Goal: Task Accomplishment & Management: Manage account settings

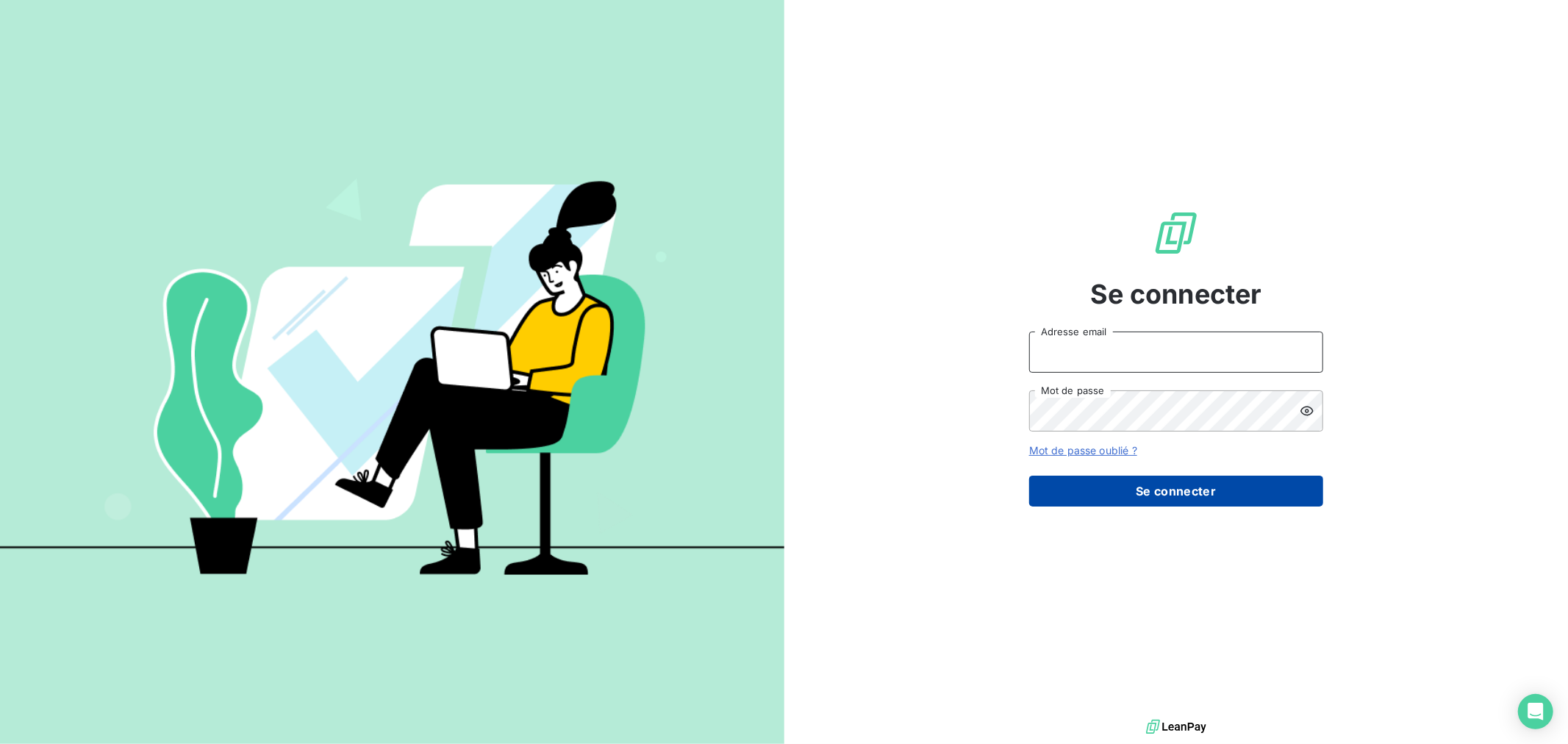
type input "[EMAIL_ADDRESS][DOMAIN_NAME]"
click at [1162, 493] on button "Se connecter" at bounding box center [1176, 491] width 294 height 31
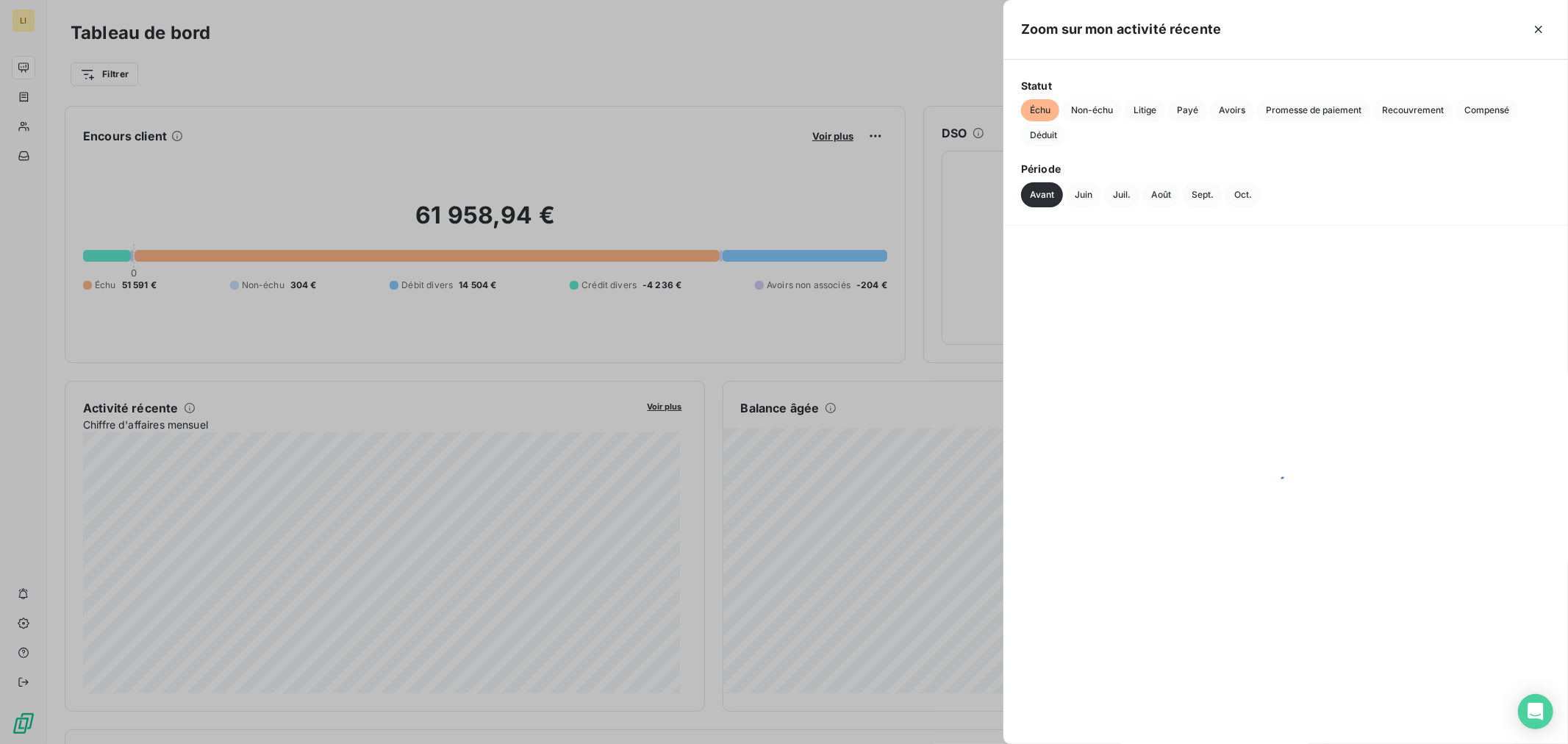
click at [725, 373] on div at bounding box center [784, 372] width 1568 height 744
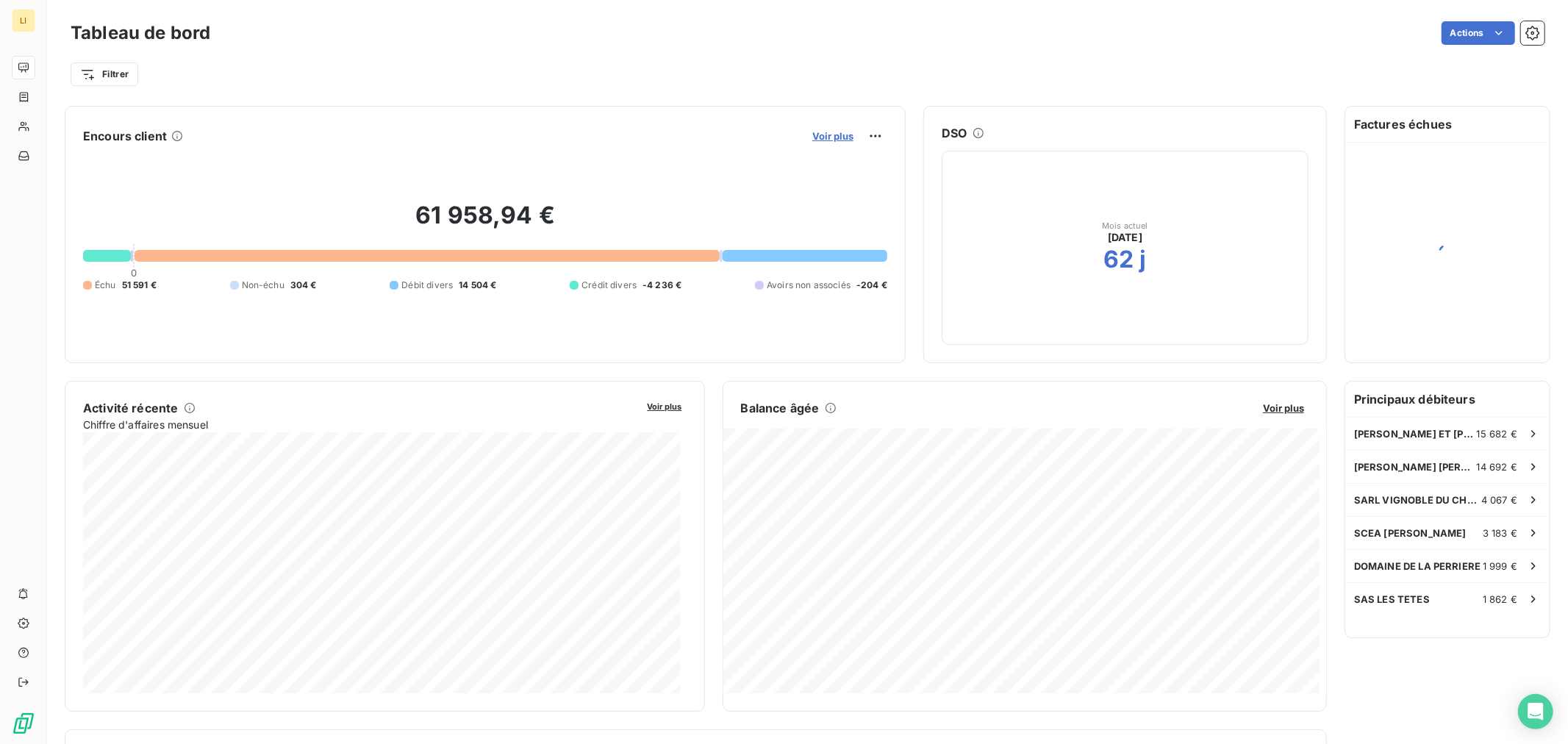
click at [821, 130] on span "Voir plus" at bounding box center [832, 136] width 41 height 12
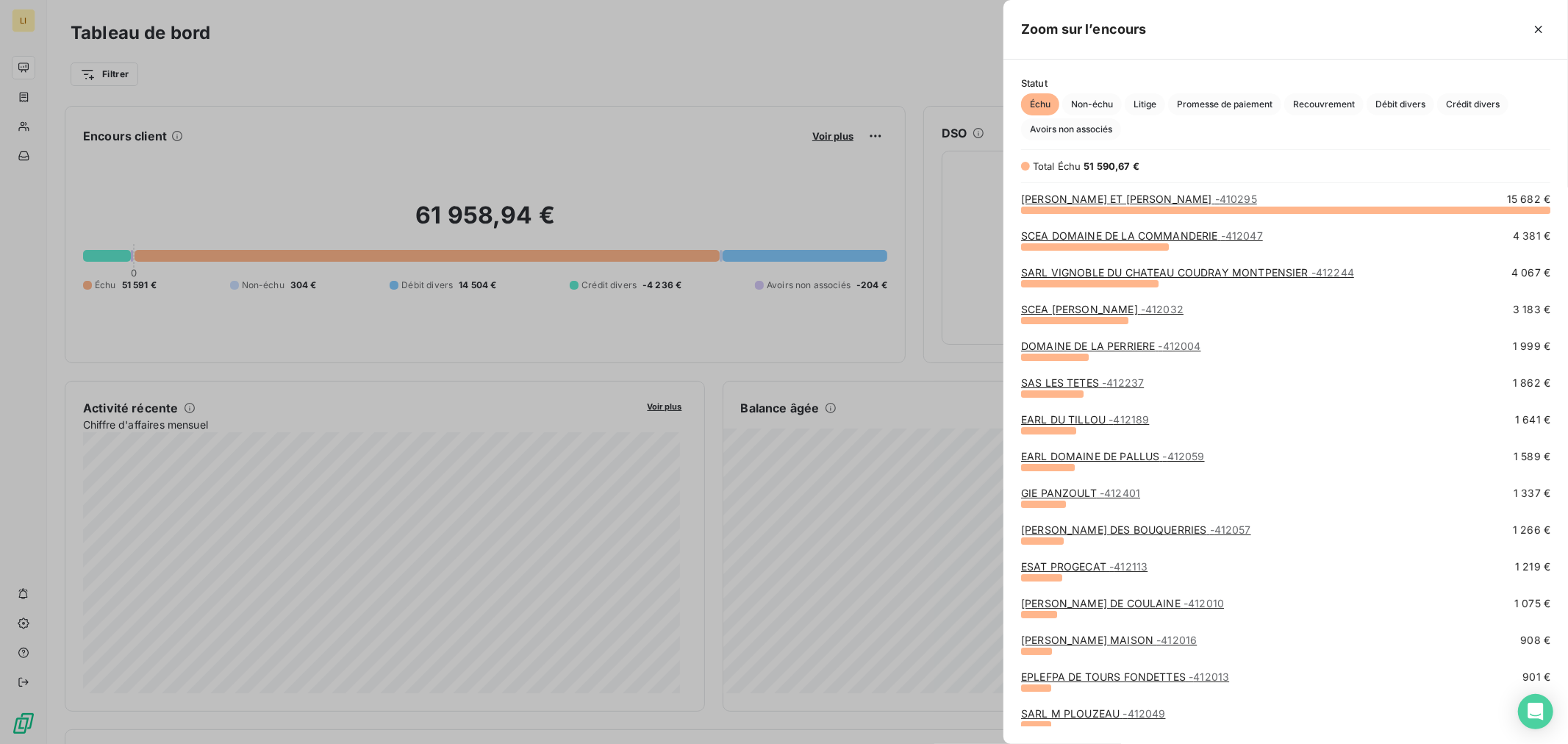
click at [823, 373] on div at bounding box center [784, 372] width 1568 height 744
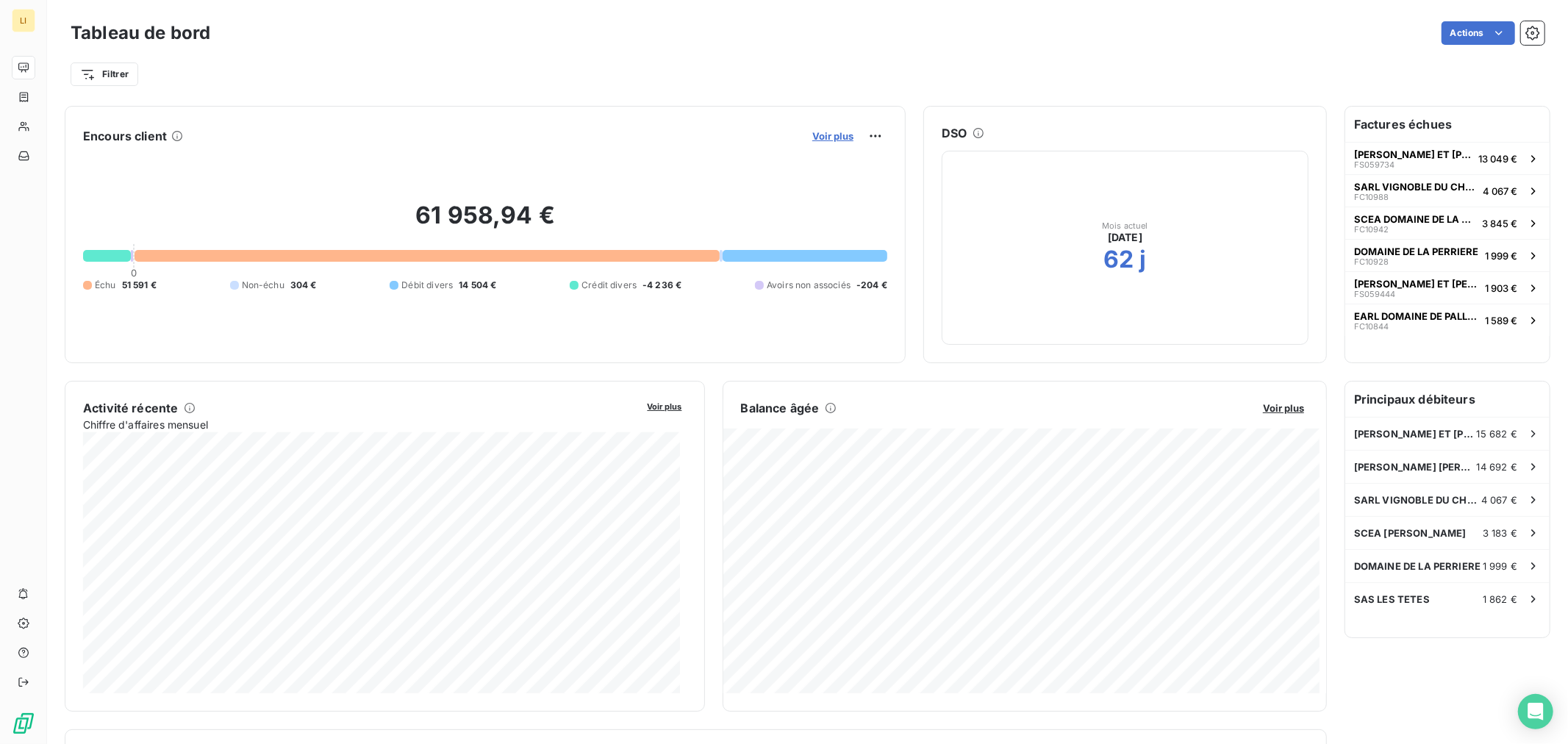
click at [820, 133] on span "Voir plus" at bounding box center [832, 136] width 41 height 12
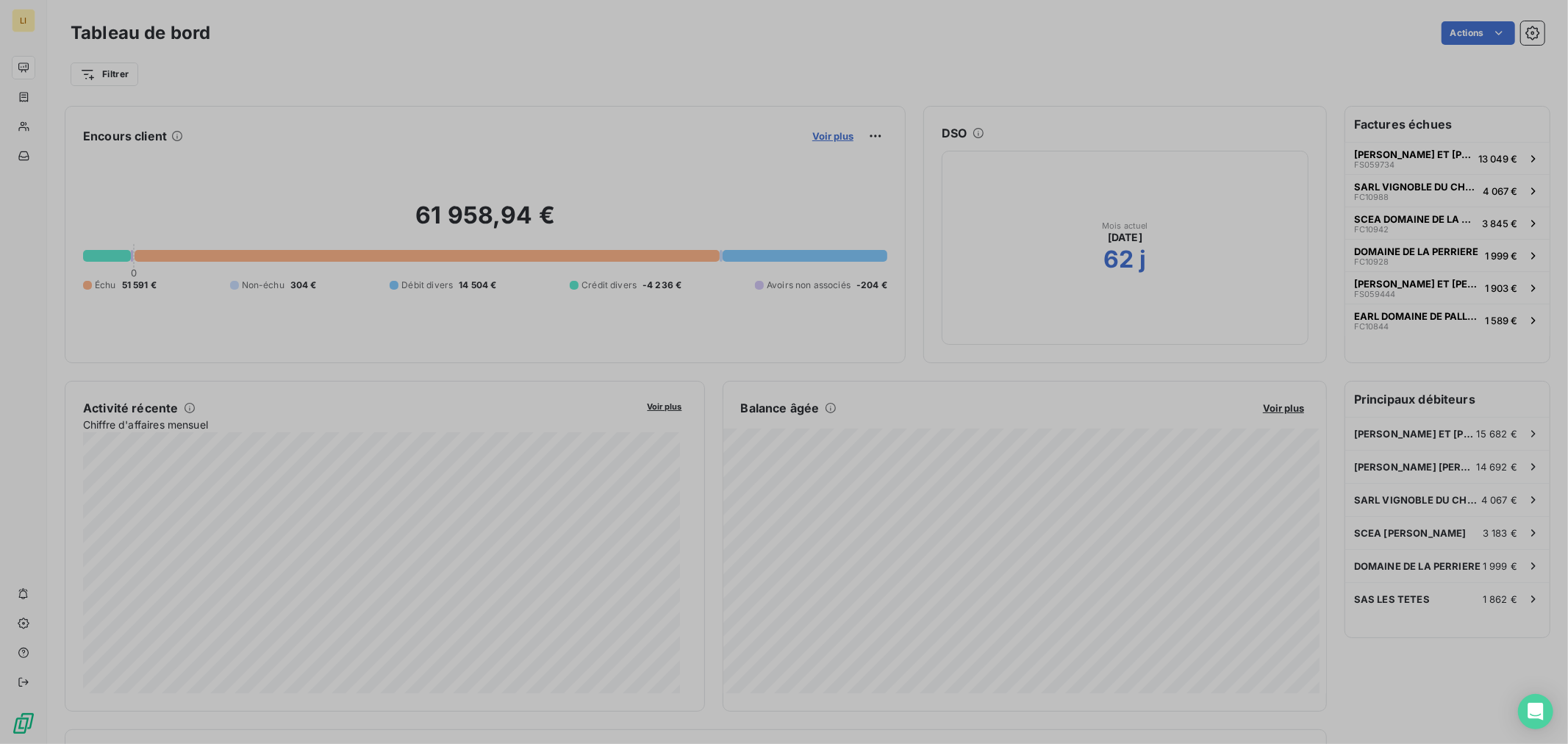
scroll to position [731, 552]
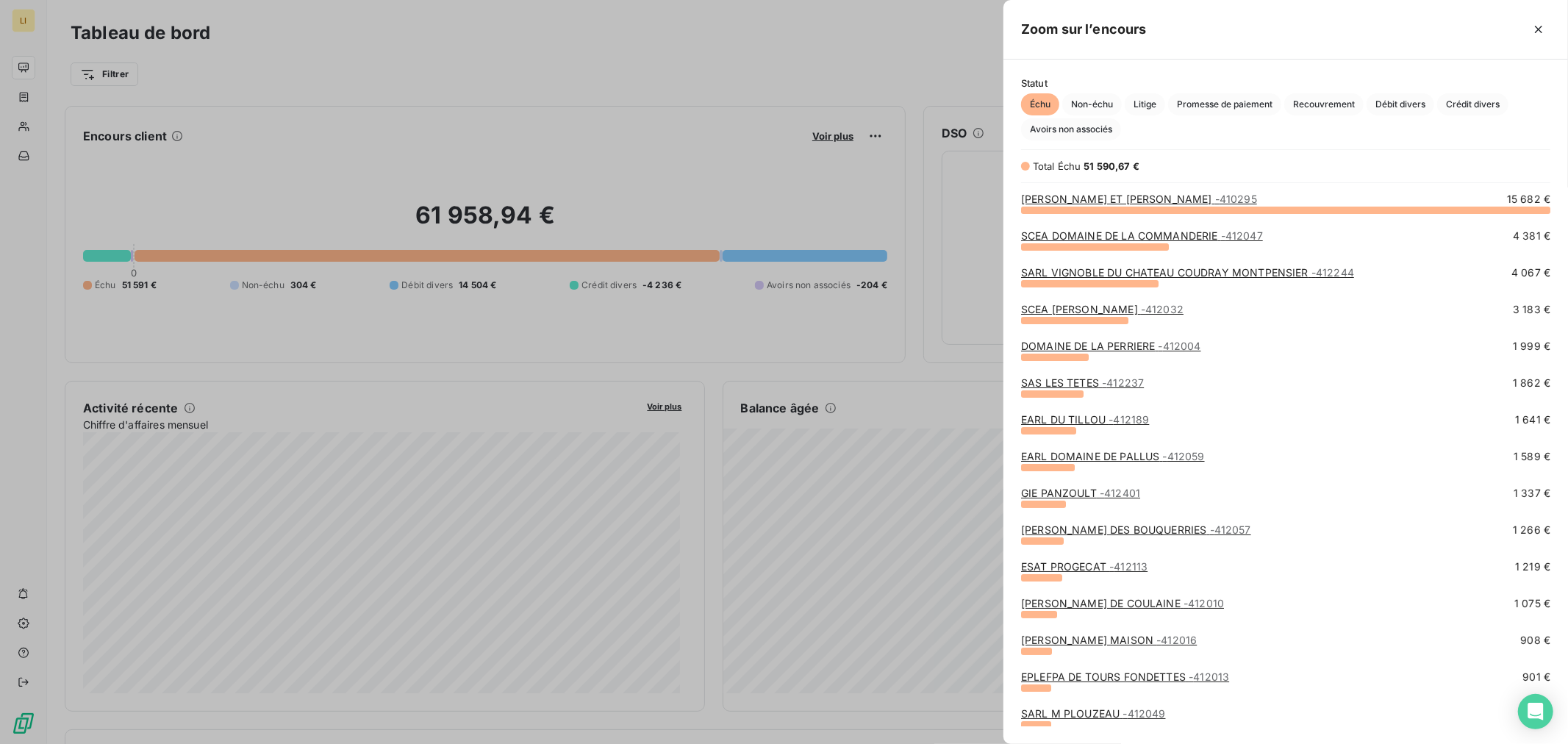
click at [821, 357] on div at bounding box center [784, 372] width 1568 height 744
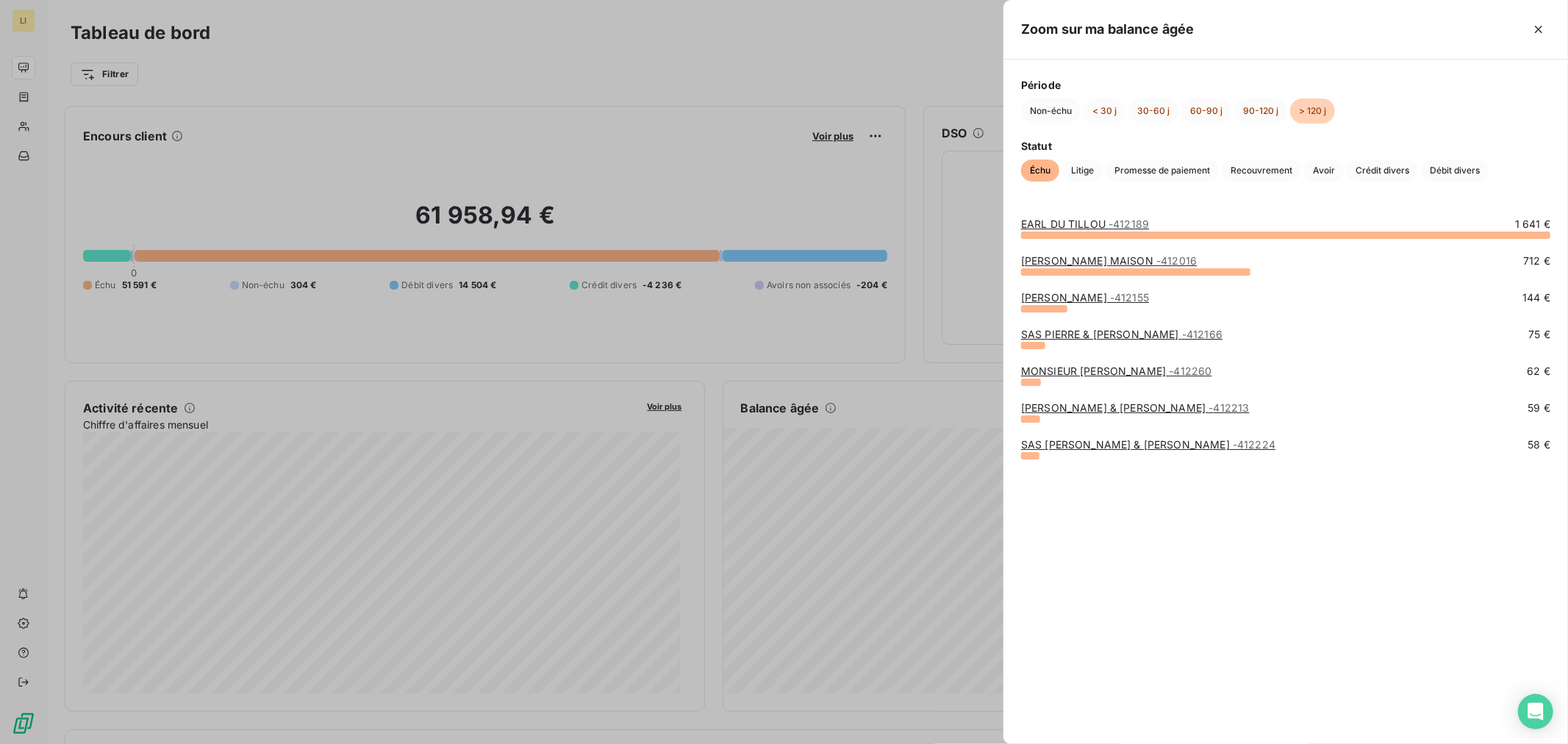
click at [914, 365] on div at bounding box center [784, 372] width 1568 height 744
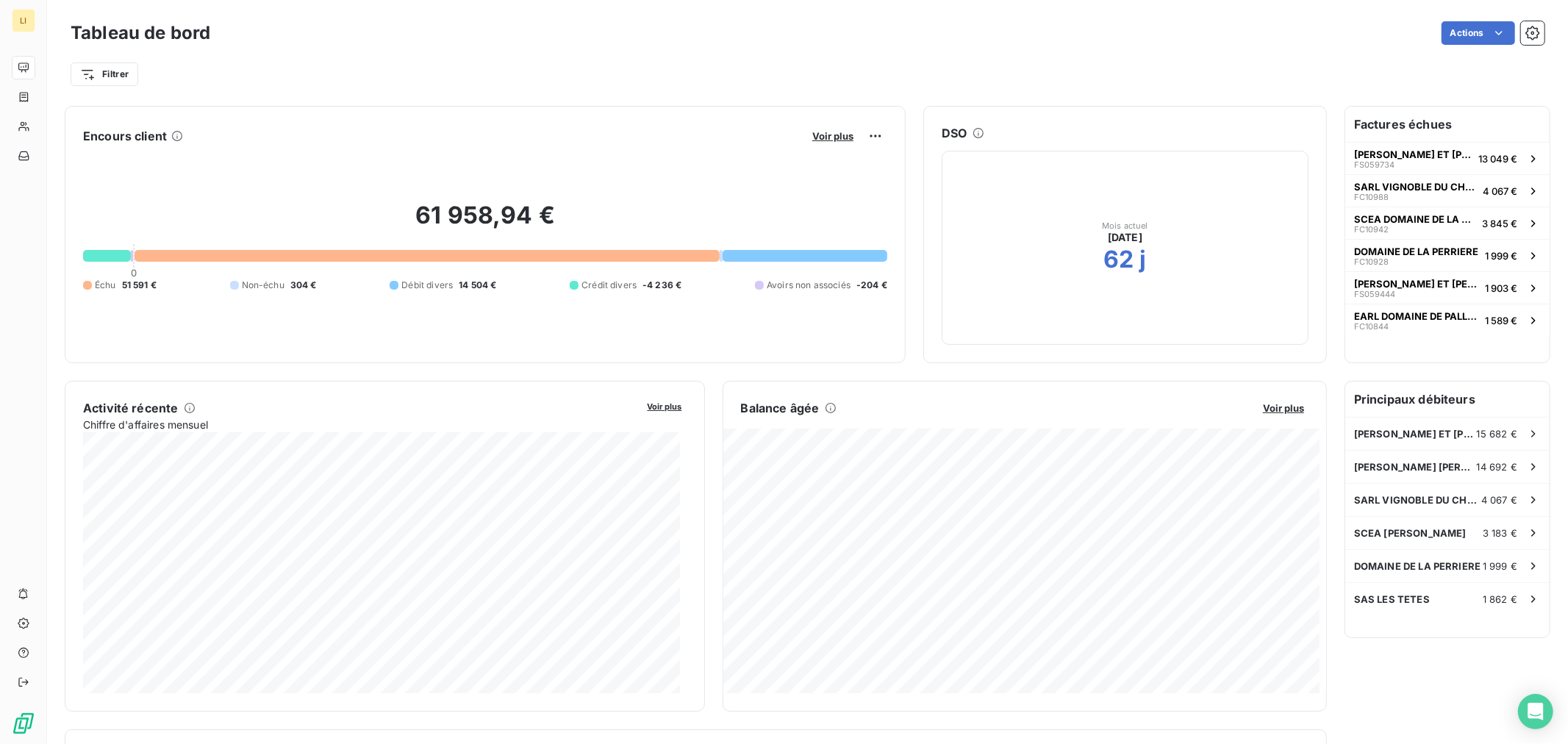
click at [1032, 82] on div "Filtrer" at bounding box center [807, 74] width 1474 height 28
click at [943, 23] on div "Actions" at bounding box center [885, 32] width 1317 height 23
drag, startPoint x: 995, startPoint y: 38, endPoint x: 894, endPoint y: 30, distance: 101.3
click at [894, 30] on div "Actions" at bounding box center [885, 32] width 1317 height 23
drag, startPoint x: 993, startPoint y: 32, endPoint x: 953, endPoint y: 32, distance: 40.0
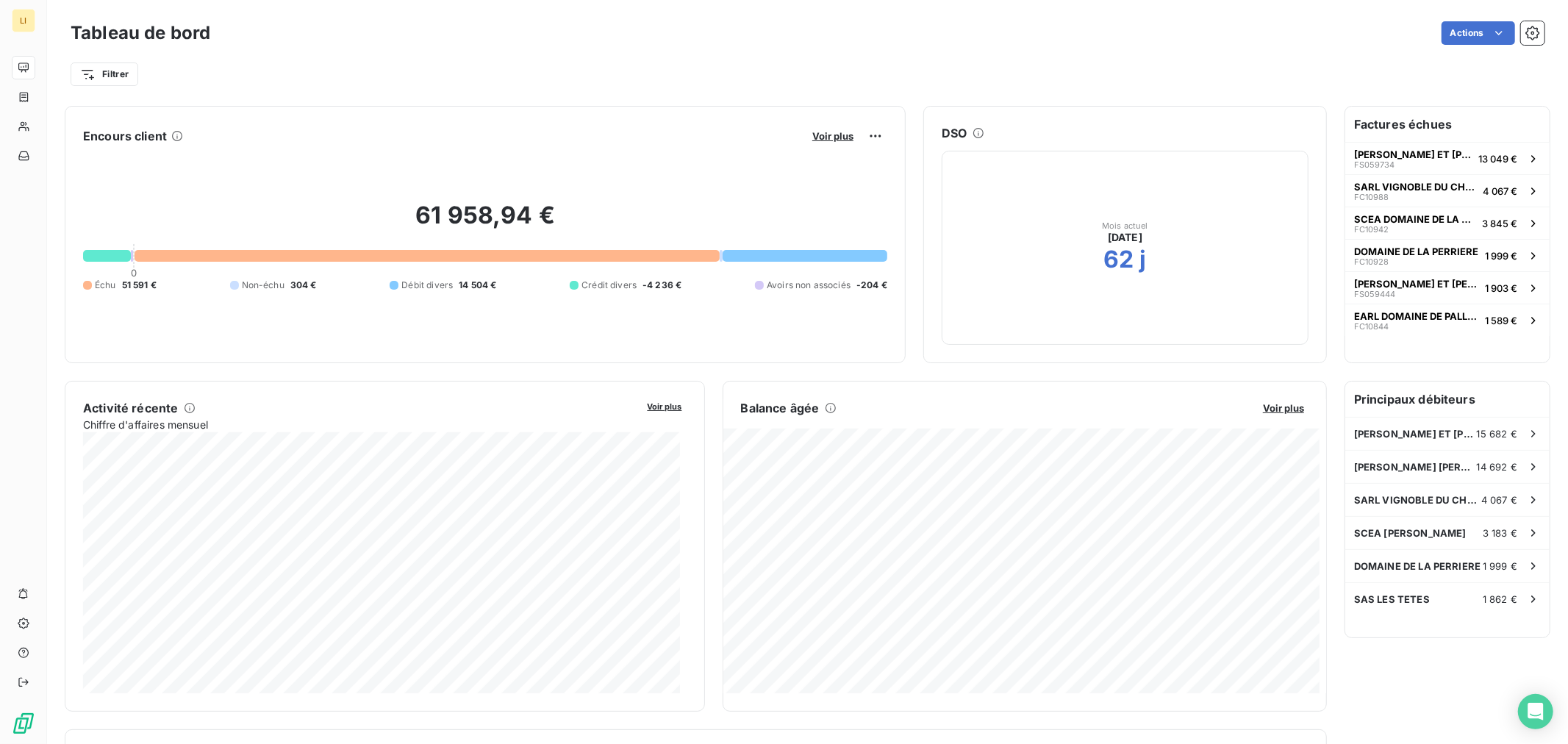
click at [953, 32] on div "Actions" at bounding box center [885, 32] width 1317 height 23
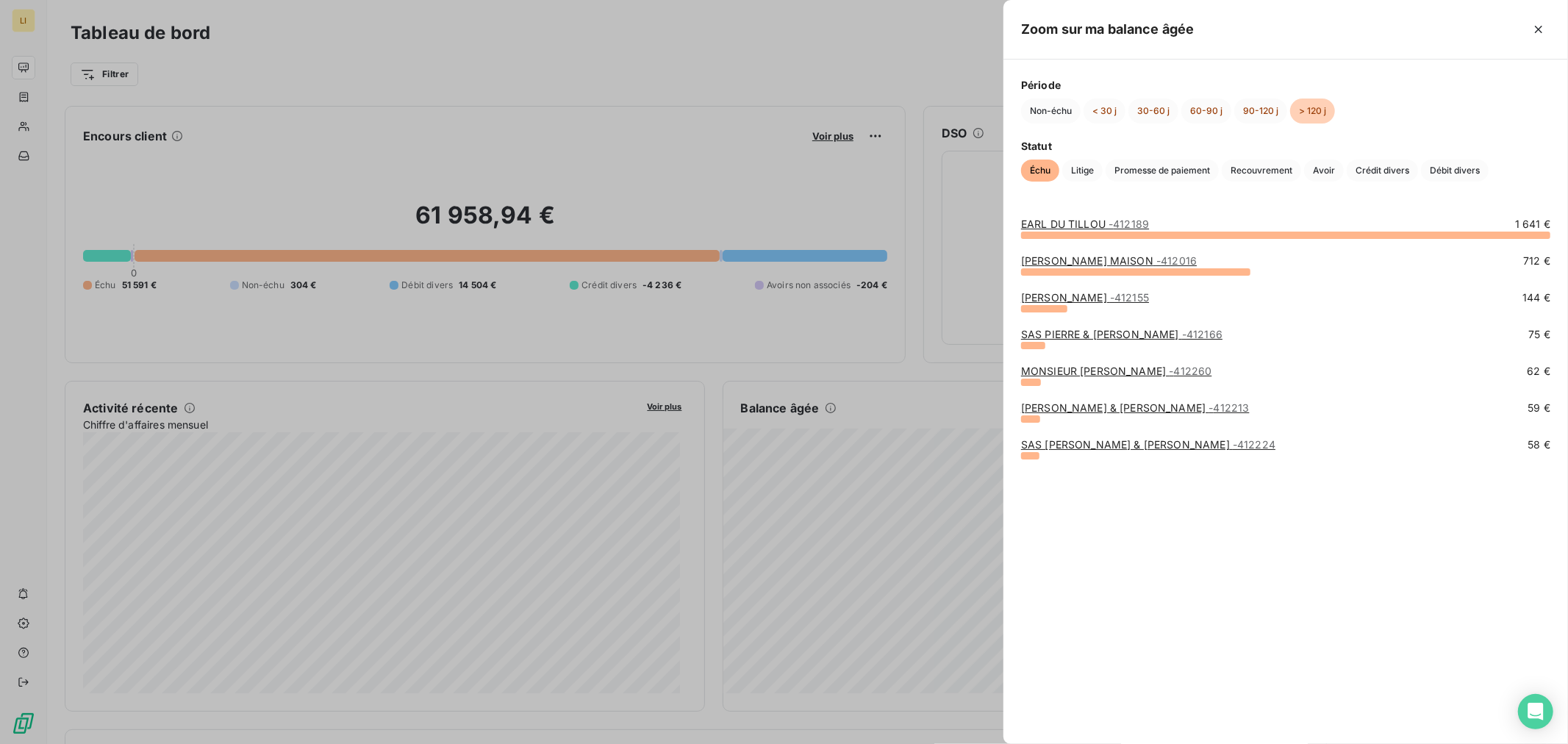
click at [880, 332] on div at bounding box center [784, 372] width 1568 height 744
